Goal: Task Accomplishment & Management: Use online tool/utility

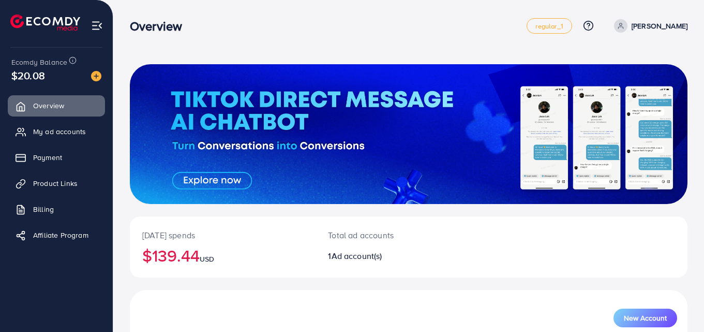
scroll to position [117, 0]
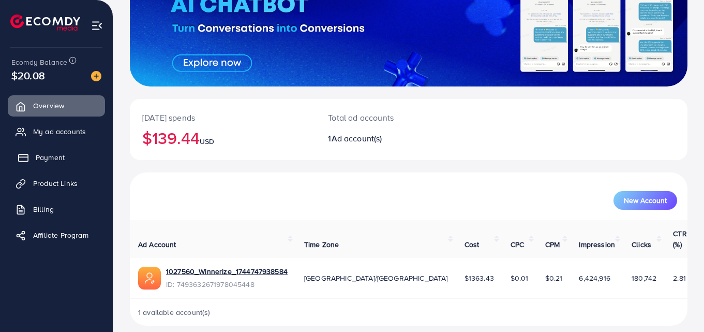
click at [45, 164] on link "Payment" at bounding box center [56, 157] width 97 height 21
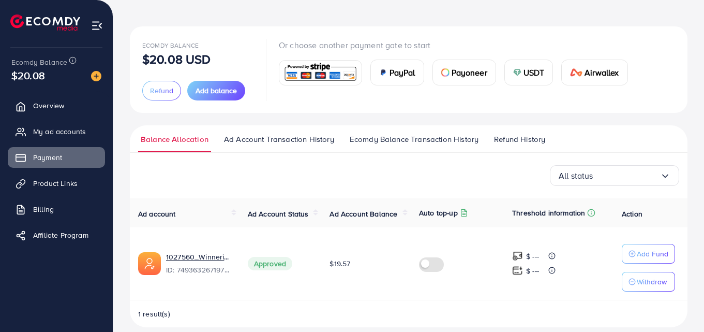
scroll to position [50, 0]
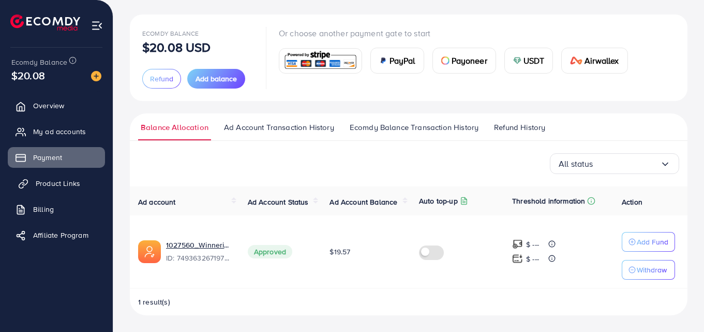
click at [64, 182] on span "Product Links" at bounding box center [58, 183] width 45 height 10
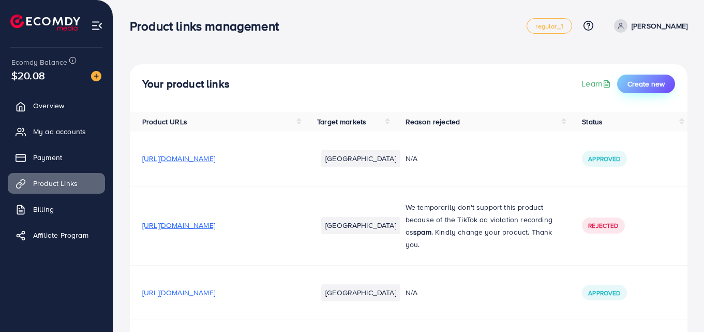
click at [651, 82] on span "Create new" at bounding box center [646, 84] width 37 height 10
